Goal: Information Seeking & Learning: Learn about a topic

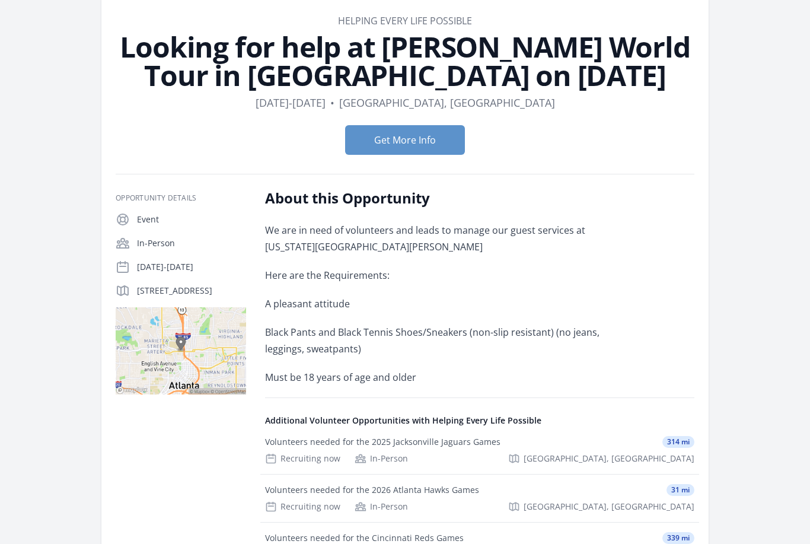
scroll to position [57, 0]
click at [420, 141] on button "Get More Info" at bounding box center [405, 141] width 120 height 30
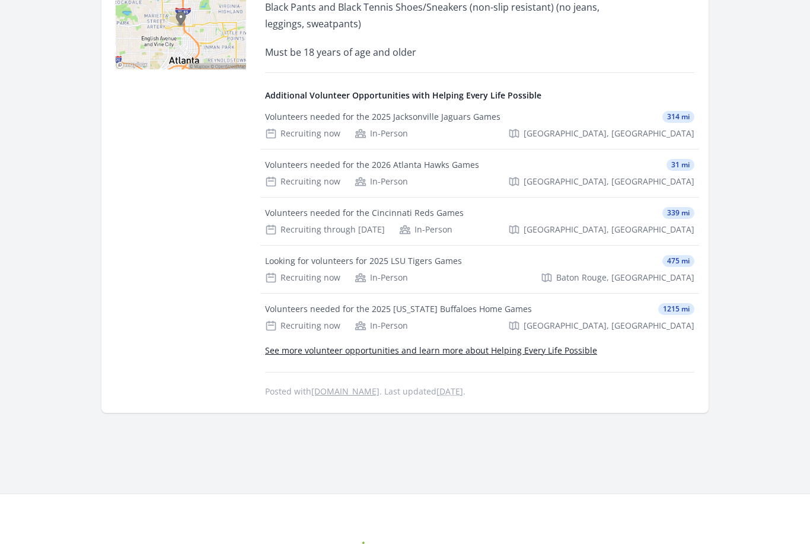
scroll to position [384, 0]
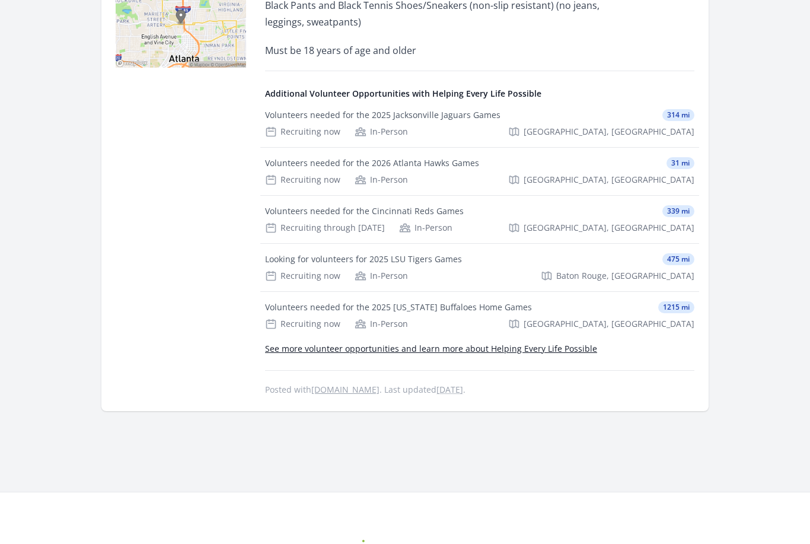
click at [488, 353] on link "See more volunteer opportunities and learn more about Helping Every Life Possib…" at bounding box center [431, 348] width 332 height 11
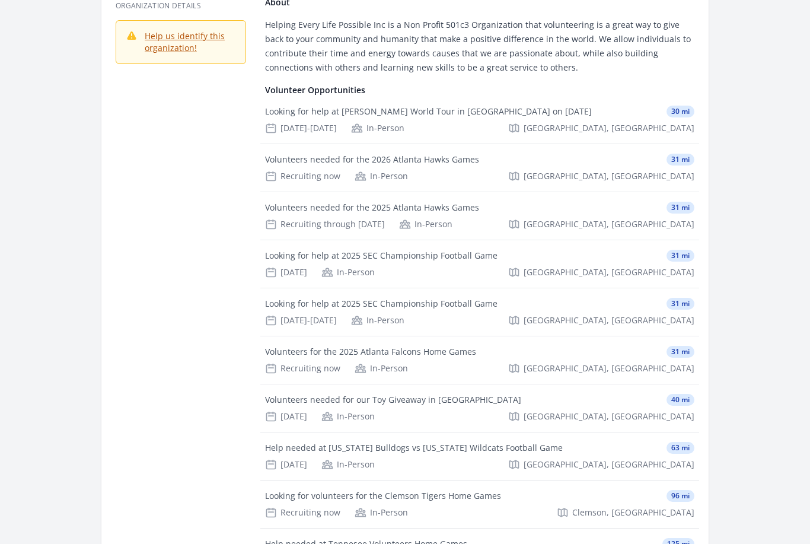
scroll to position [132, 0]
click at [671, 317] on span "[GEOGRAPHIC_DATA], [GEOGRAPHIC_DATA]" at bounding box center [609, 321] width 171 height 12
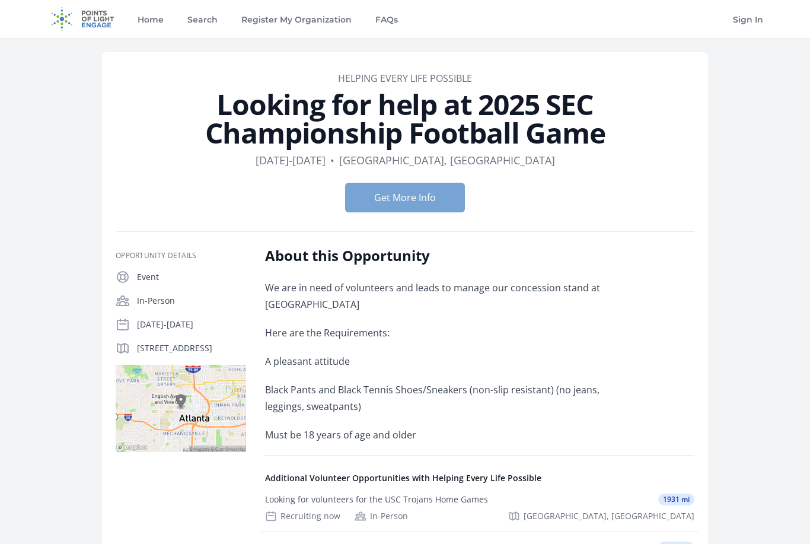
click at [435, 203] on button "Get More Info" at bounding box center [405, 198] width 120 height 30
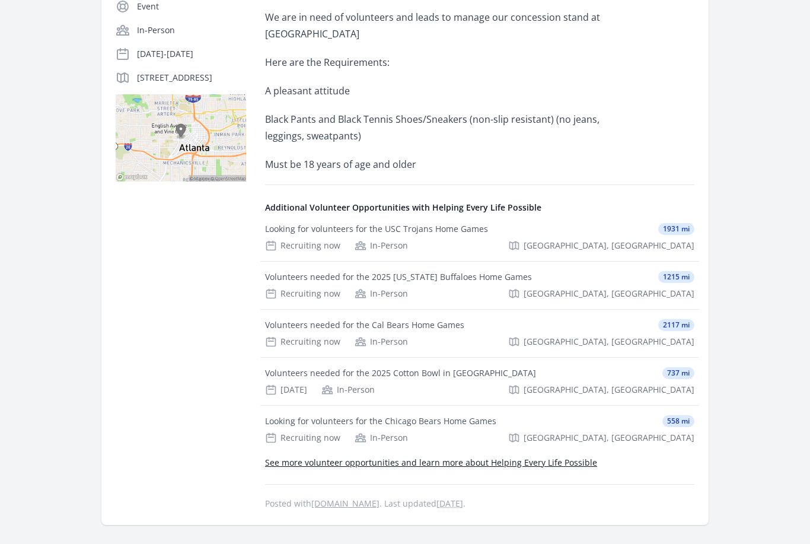
scroll to position [280, 0]
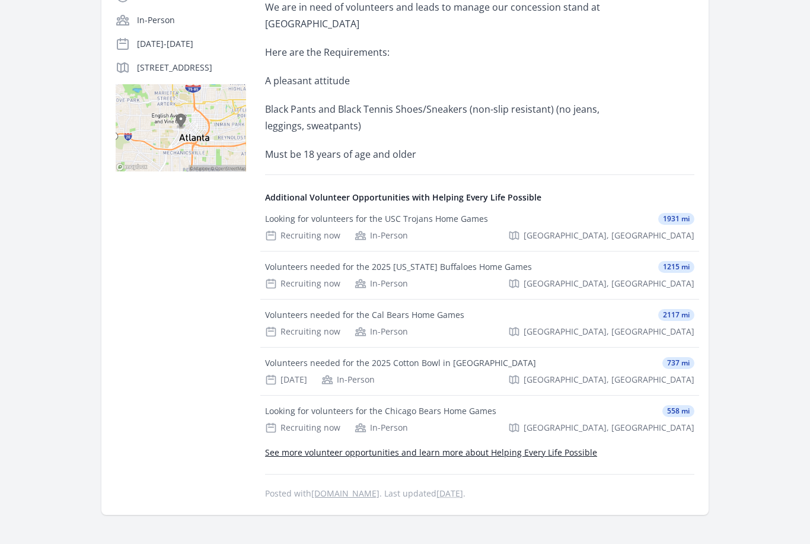
click at [559, 452] on link "See more volunteer opportunities and learn more about Helping Every Life Possib…" at bounding box center [431, 451] width 332 height 11
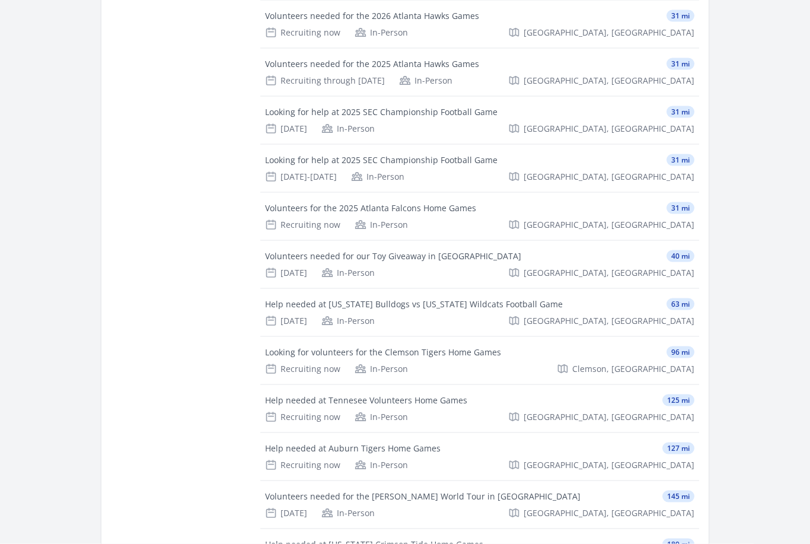
scroll to position [277, 0]
click at [650, 224] on div "[GEOGRAPHIC_DATA], [GEOGRAPHIC_DATA]" at bounding box center [601, 224] width 186 height 12
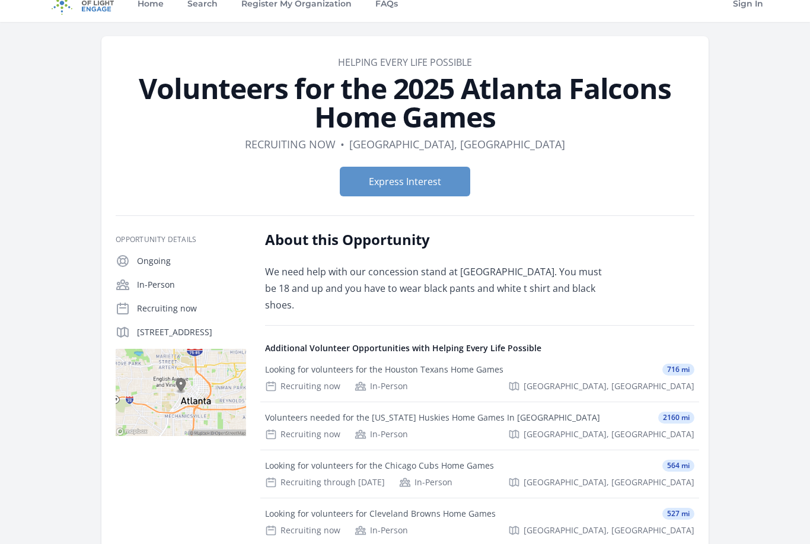
scroll to position [27, 0]
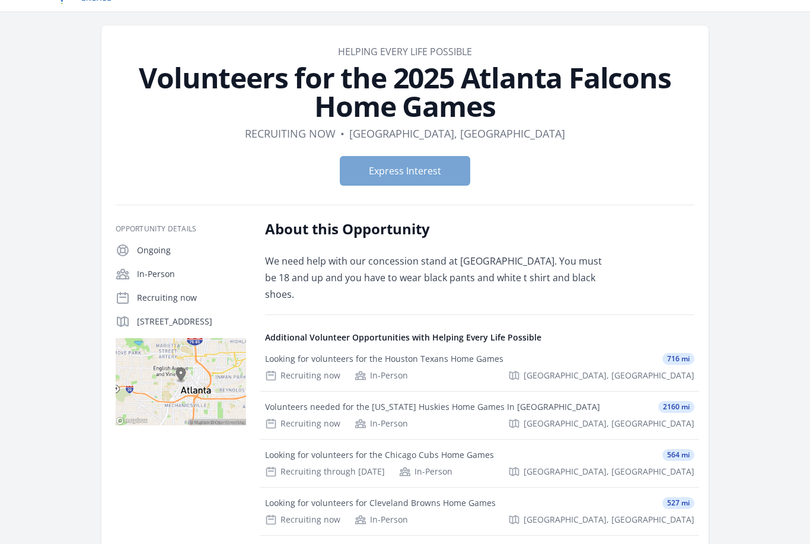
click at [442, 176] on button "Express Interest" at bounding box center [405, 171] width 130 height 30
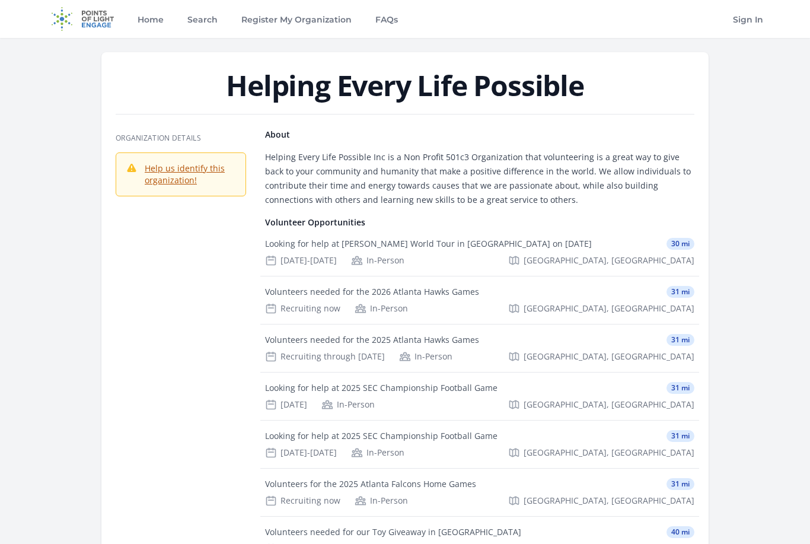
scroll to position [170, 0]
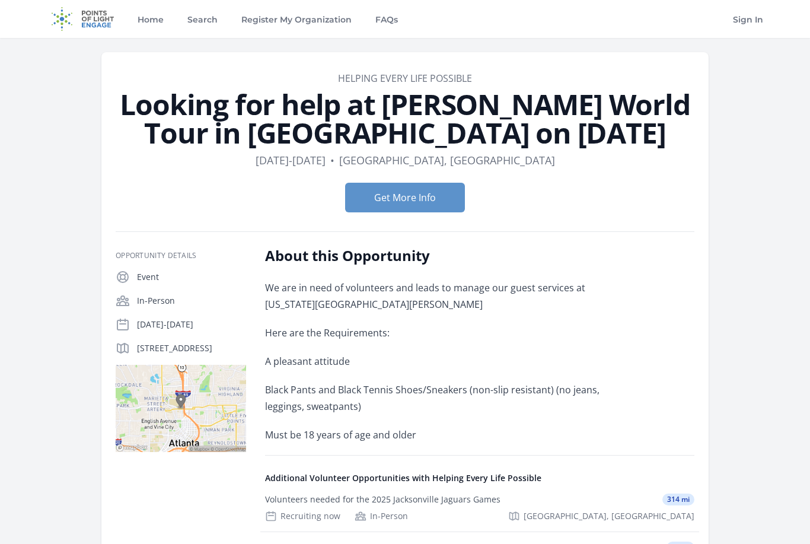
scroll to position [422, 0]
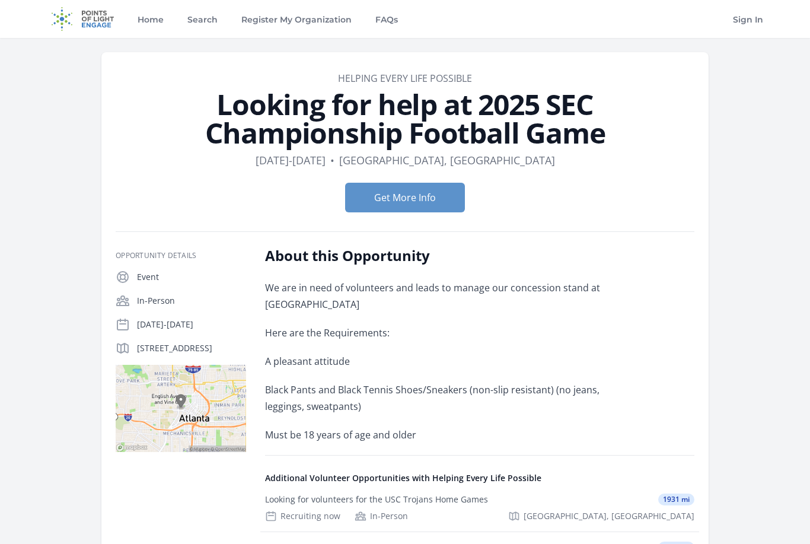
scroll to position [320, 0]
